Goal: Browse casually

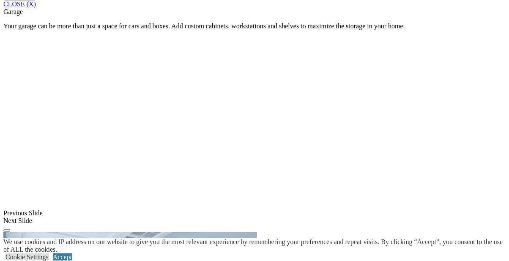
scroll to position [771, 0]
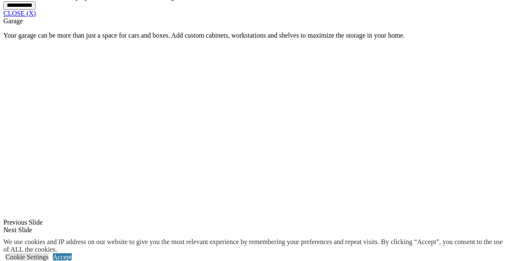
click at [217, 253] on div "We use cookies and IP address on our website to give you the most relevant expe…" at bounding box center [256, 245] width 506 height 15
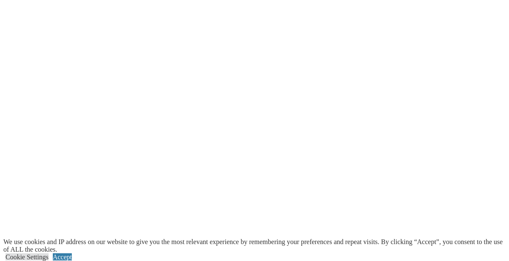
scroll to position [2321, 0]
